Goal: Obtain resource: Obtain resource

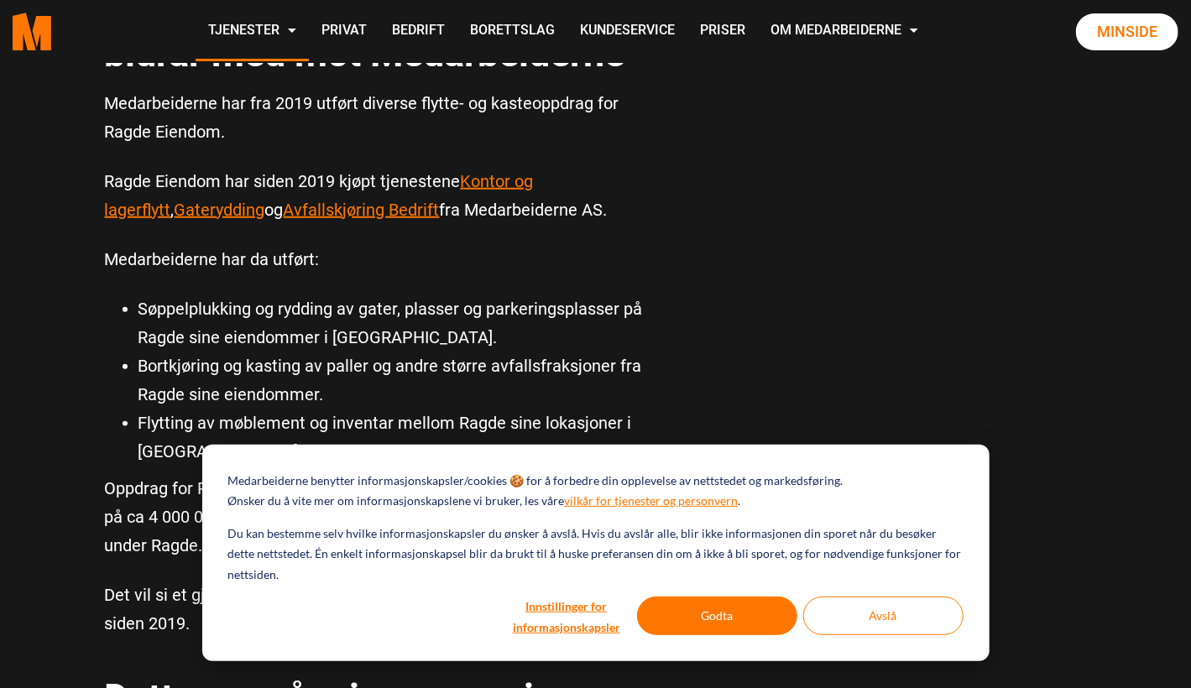
scroll to position [755, 0]
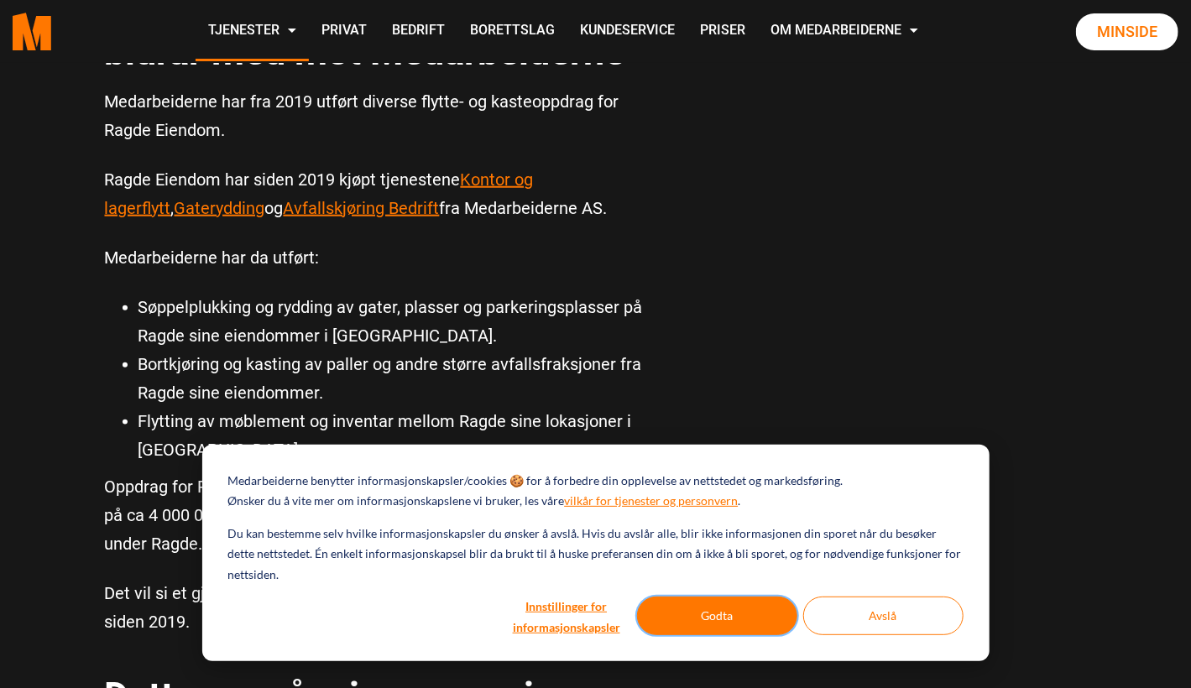
click at [735, 613] on button "Godta" at bounding box center [717, 616] width 160 height 39
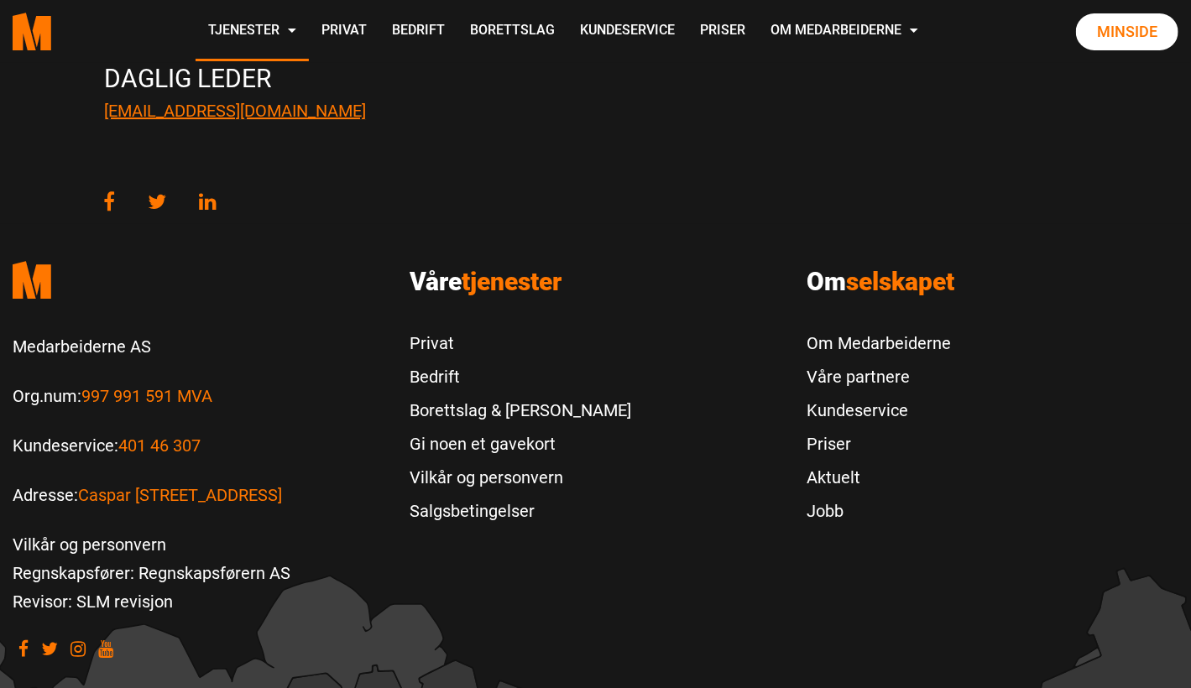
scroll to position [2712, 0]
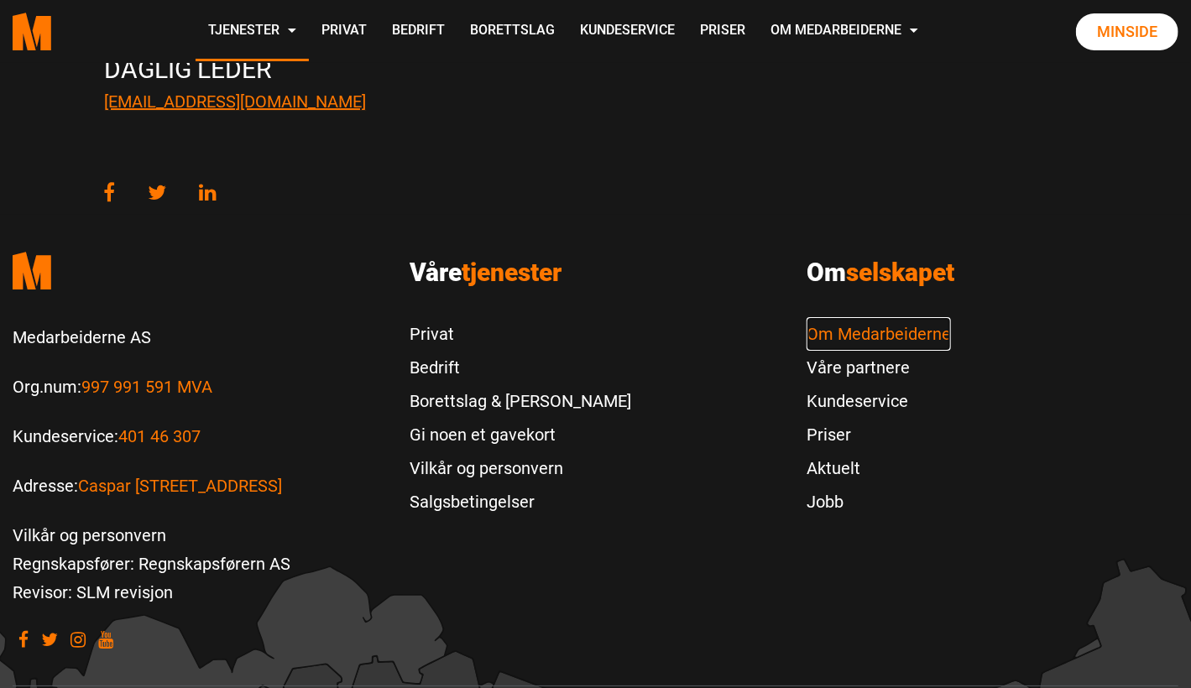
click at [886, 317] on link "Om Medarbeiderne" at bounding box center [879, 334] width 144 height 34
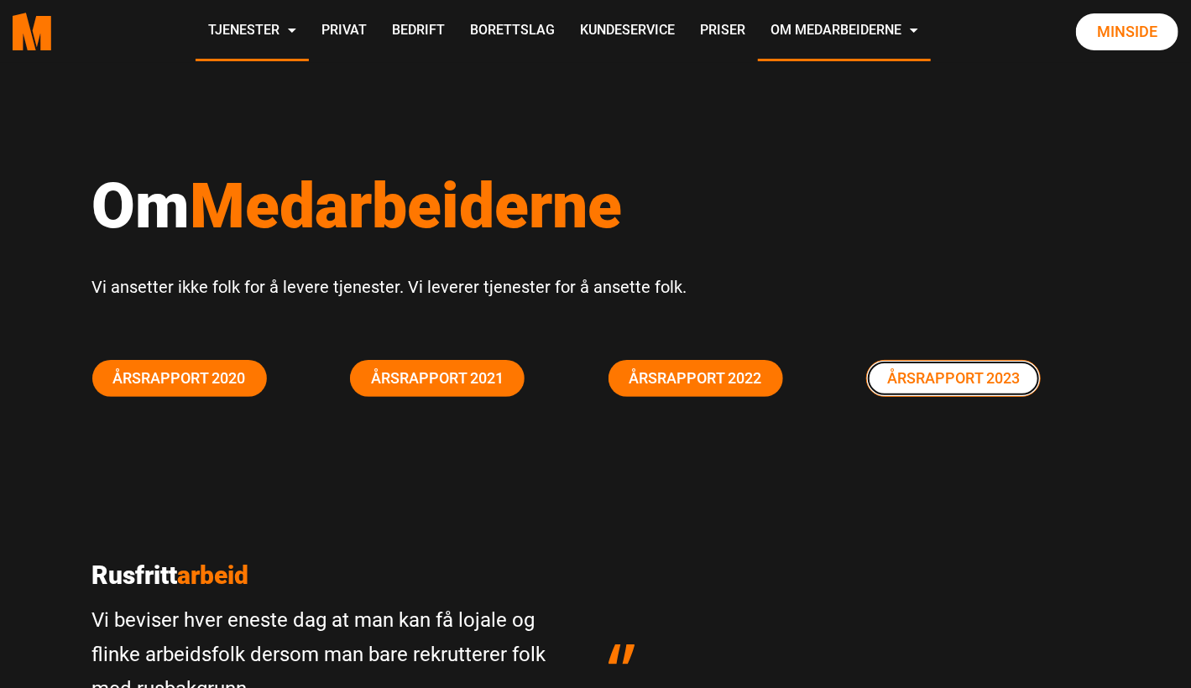
click at [938, 368] on link "Årsrapport 2023" at bounding box center [953, 378] width 175 height 37
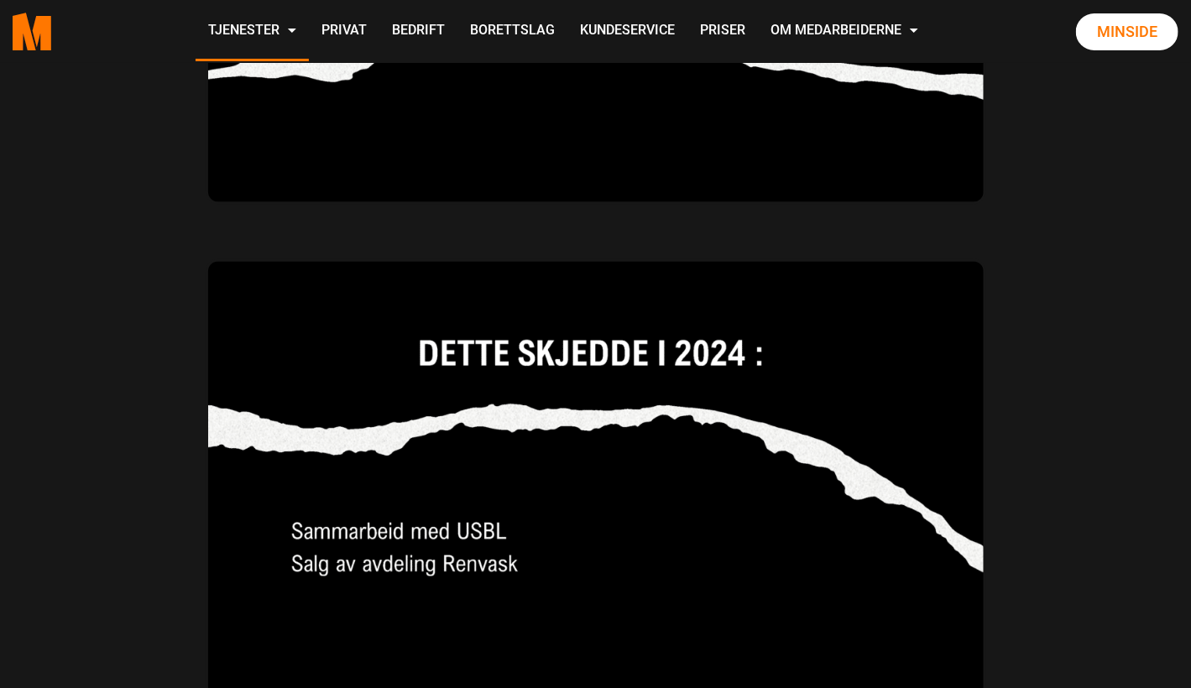
scroll to position [4532, 0]
